Goal: Find specific page/section: Find specific page/section

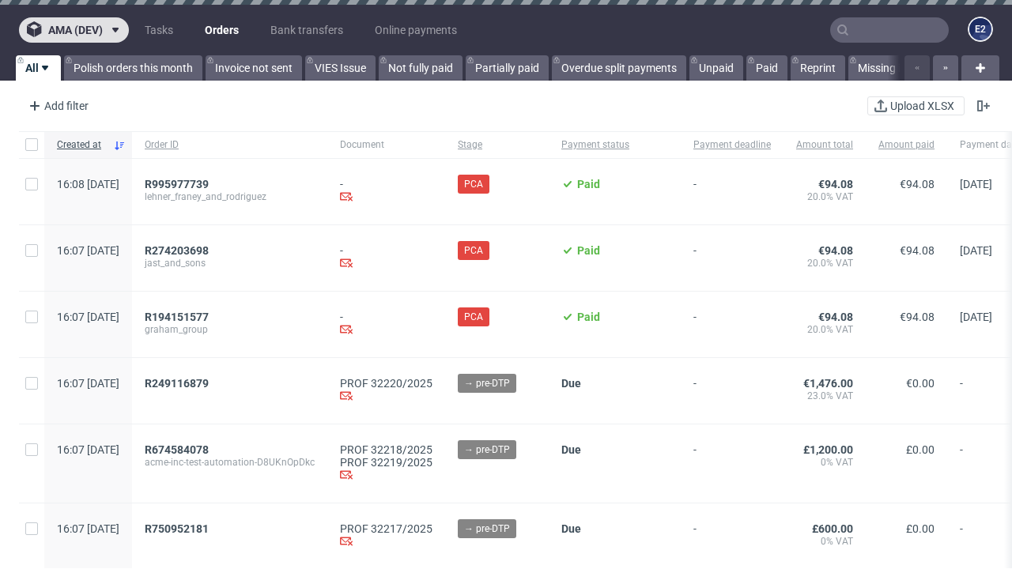
click at [74, 30] on span "ama (dev)" at bounding box center [75, 30] width 55 height 11
